Goal: Feedback & Contribution: Leave review/rating

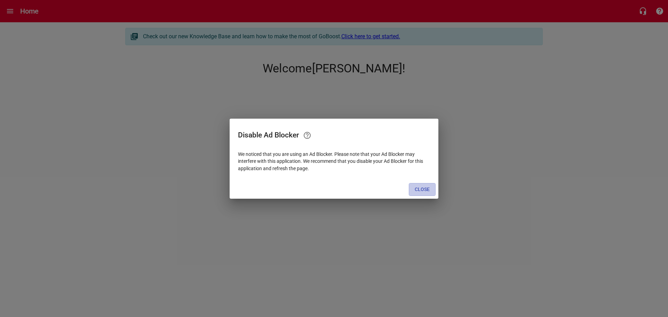
click at [418, 189] on span "Close" at bounding box center [422, 189] width 15 height 9
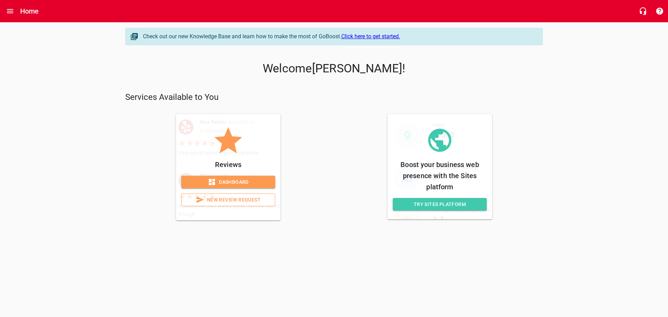
click at [241, 201] on span "New Review Request" at bounding box center [228, 199] width 82 height 9
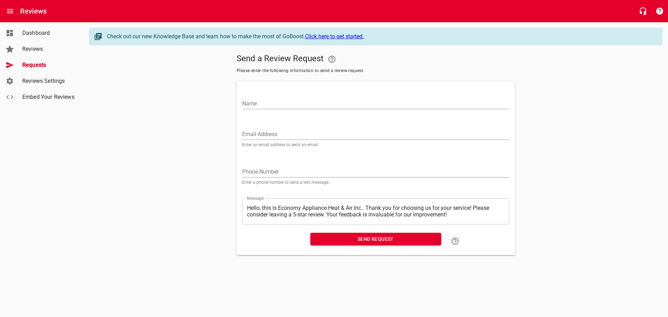
click at [358, 91] on div "Name" at bounding box center [375, 99] width 273 height 31
click at [339, 104] on input "Name" at bounding box center [375, 103] width 267 height 11
paste input "**If paying by check please do not include the 3% CC fee**"
type input "**If paying by check please do not include the 3% CC fee**"
click at [256, 105] on input "Name" at bounding box center [375, 103] width 267 height 11
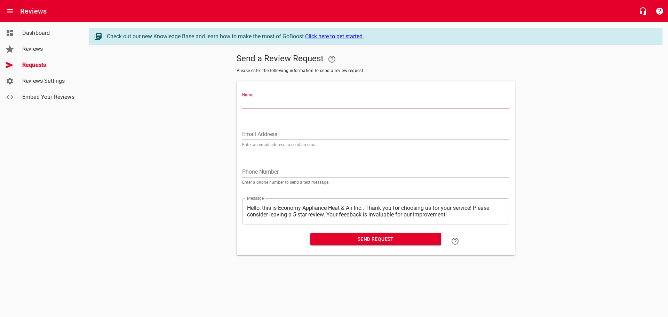
paste input "[PERSON_NAME] & [PERSON_NAME]"
type input "[PERSON_NAME] & [PERSON_NAME]"
click at [281, 133] on input "Email Address" at bounding box center [375, 134] width 267 height 11
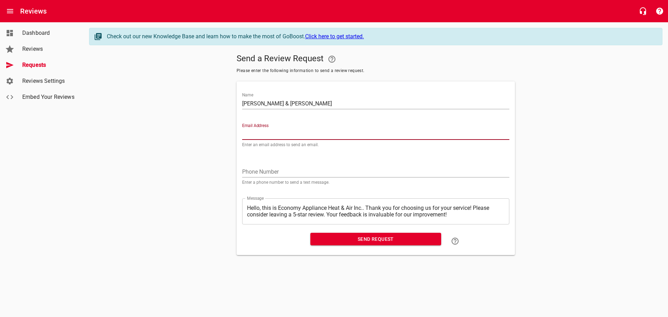
paste input "[EMAIL_ADDRESS][DOMAIN_NAME]"
type input "[EMAIL_ADDRESS][DOMAIN_NAME]"
click at [347, 240] on span "Send Request" at bounding box center [376, 239] width 120 height 9
